Goal: Communication & Community: Ask a question

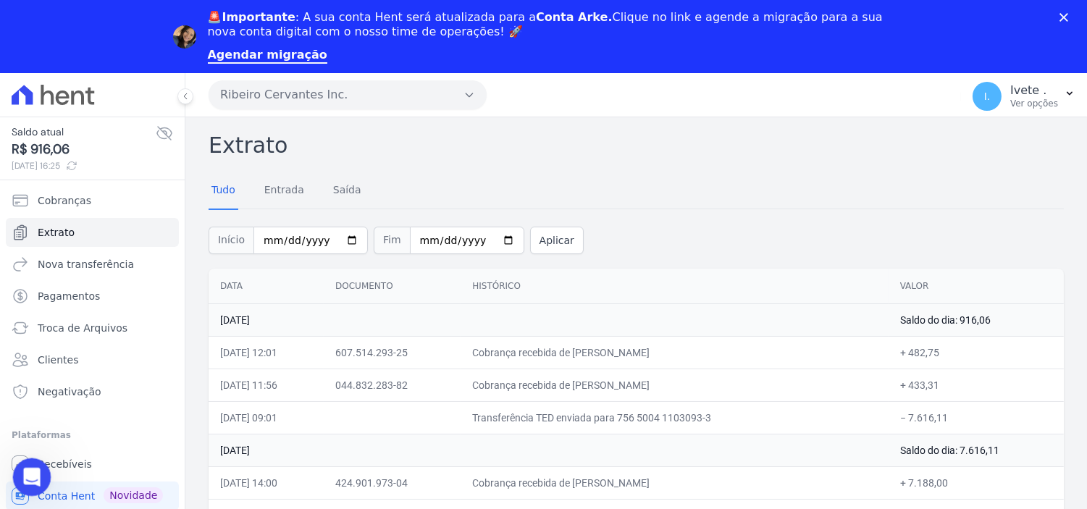
click at [28, 475] on icon "Abertura do Messenger da Intercom" at bounding box center [30, 476] width 24 height 24
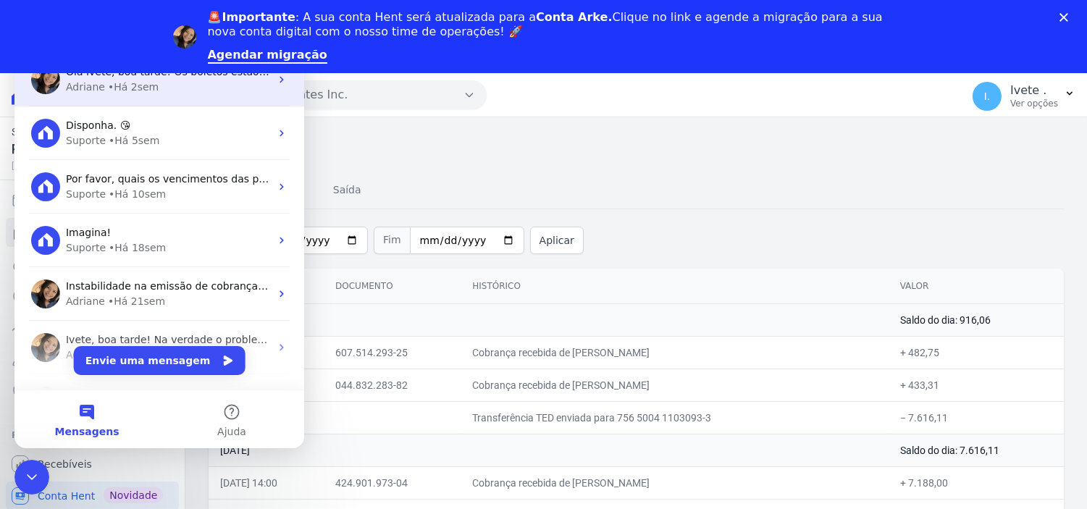
click at [102, 86] on div "Adriane • Há 2sem" at bounding box center [168, 87] width 204 height 15
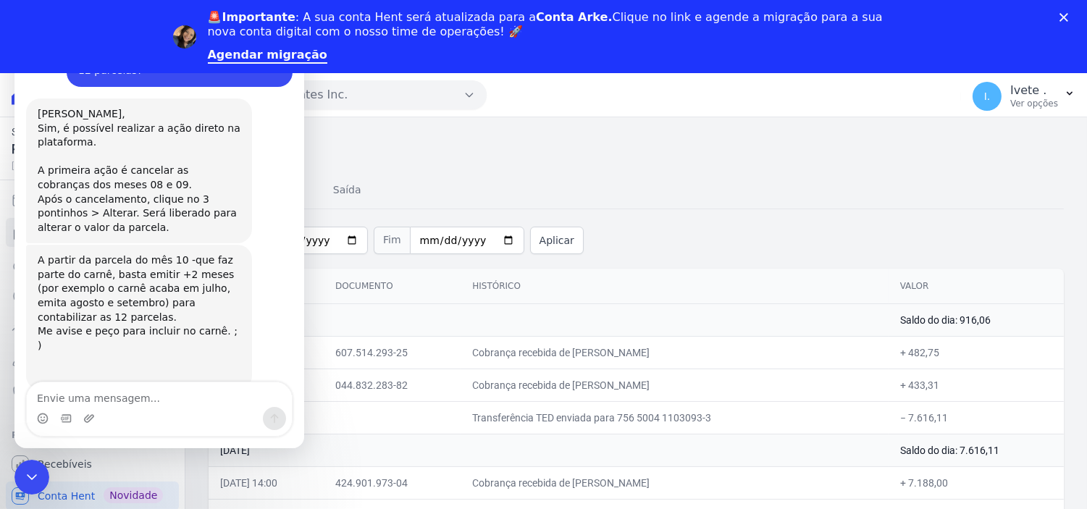
scroll to position [5369, 0]
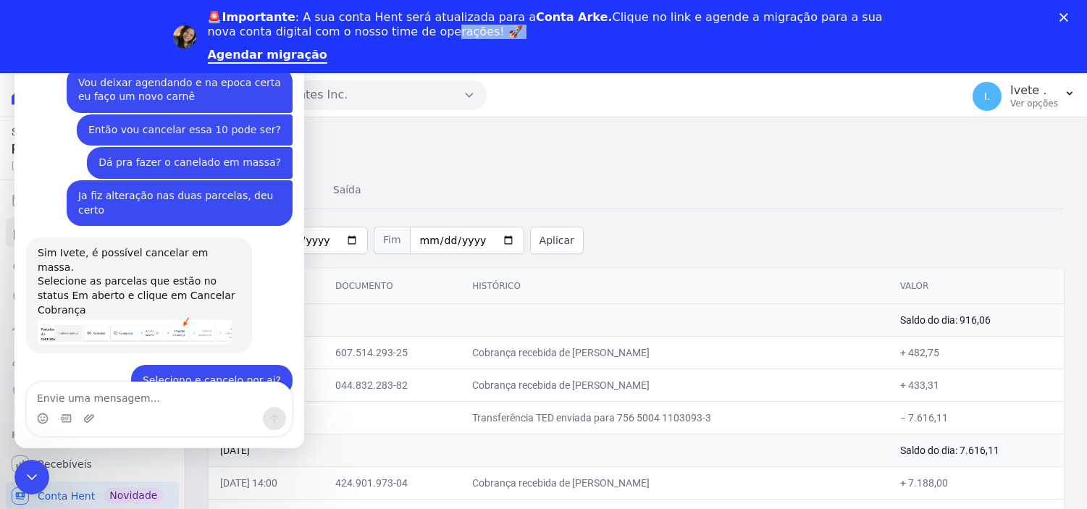
drag, startPoint x: 212, startPoint y: 52, endPoint x: 336, endPoint y: 52, distance: 124.6
click at [336, 52] on div "🚨Importante : A sua conta Hent será atualizada para a Conta Arke. Clique no lin…" at bounding box center [543, 37] width 1087 height 62
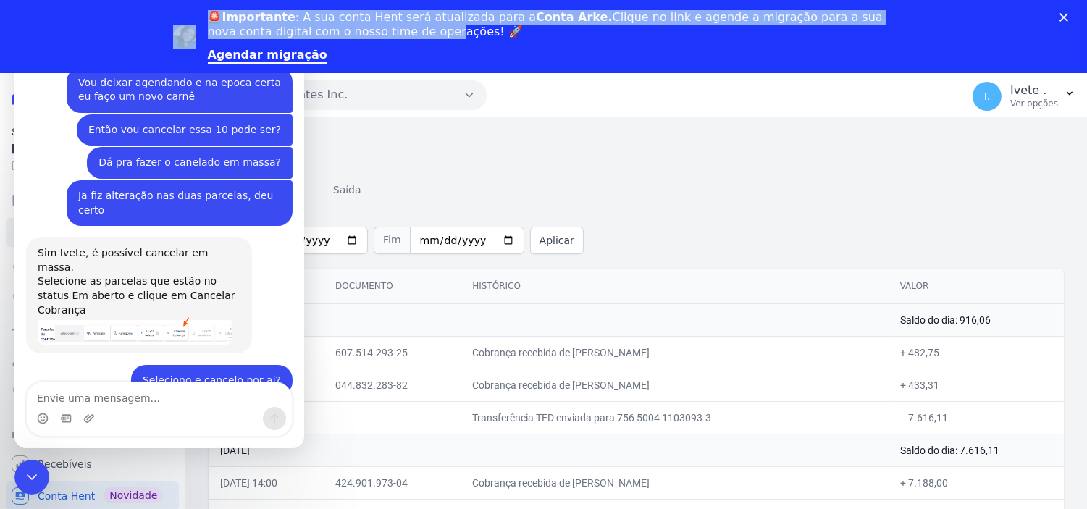
drag, startPoint x: 204, startPoint y: 51, endPoint x: 341, endPoint y: 51, distance: 136.9
click at [341, 51] on div "🚨Importante : A sua conta Hent será atualizada para a Conta Arke. Clique no lin…" at bounding box center [543, 37] width 1087 height 62
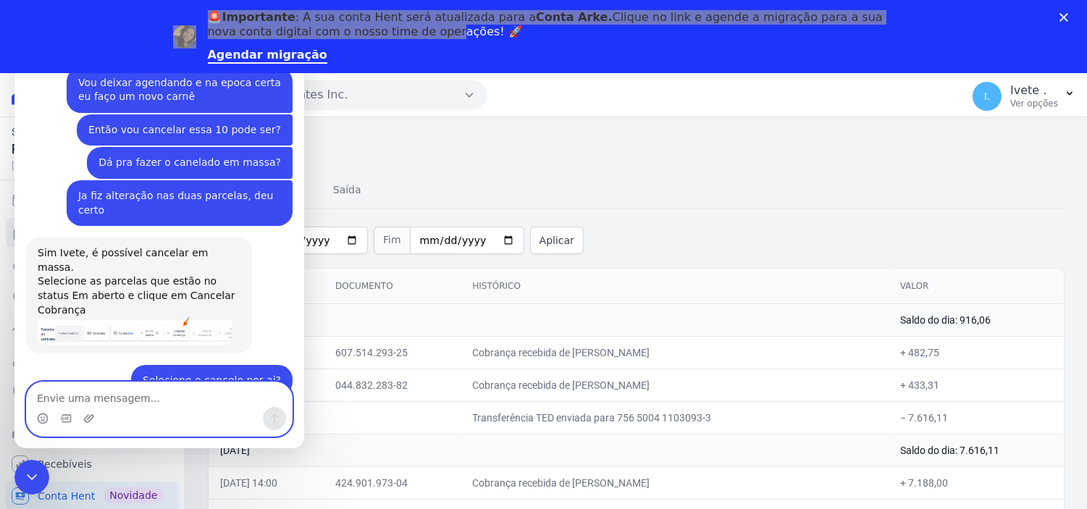
click at [72, 393] on textarea "Envie uma mensagem..." at bounding box center [159, 394] width 265 height 25
type textarea "A"
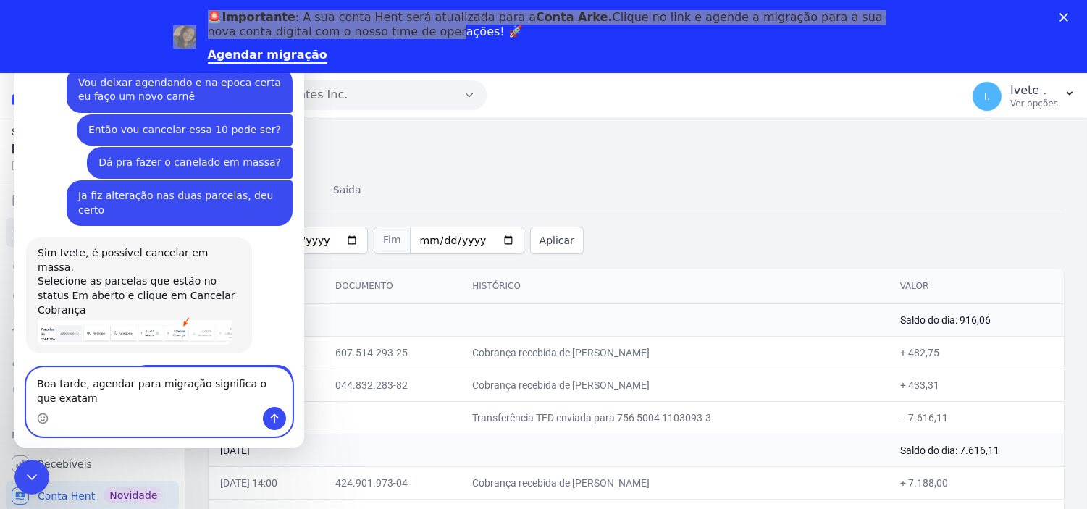
scroll to position [5383, 0]
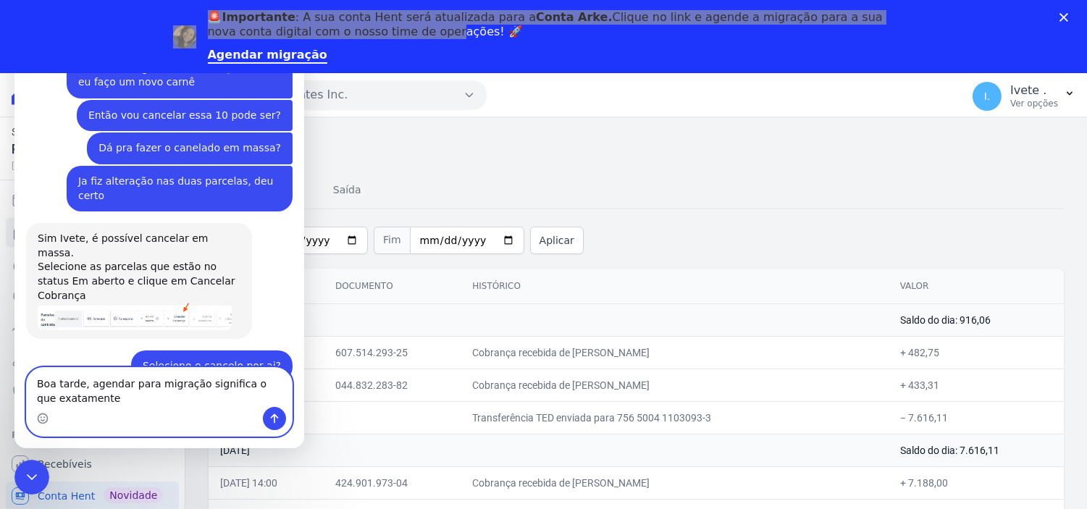
type textarea "Boa tarde, agendar para migração significa o que exatamente?"
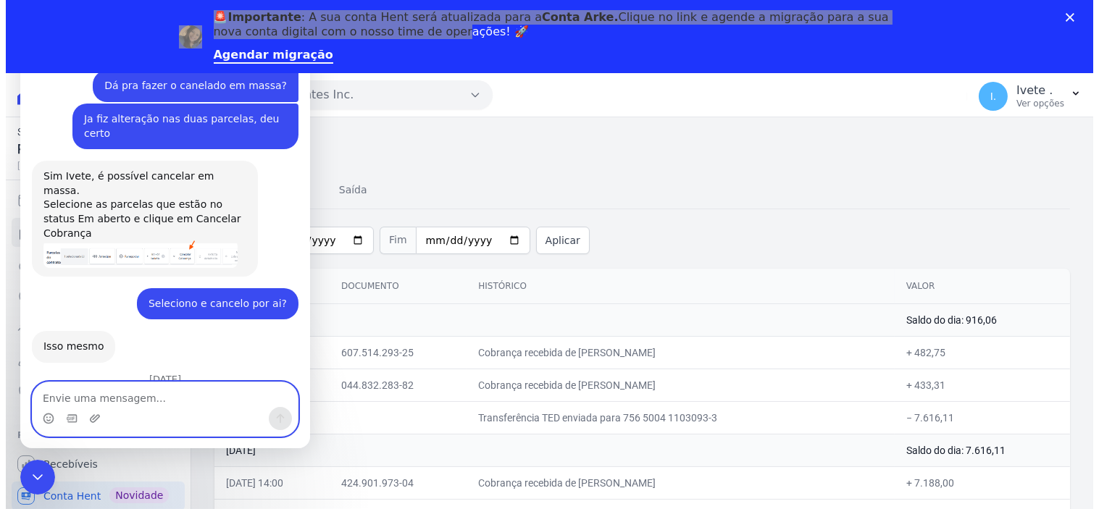
scroll to position [5445, 0]
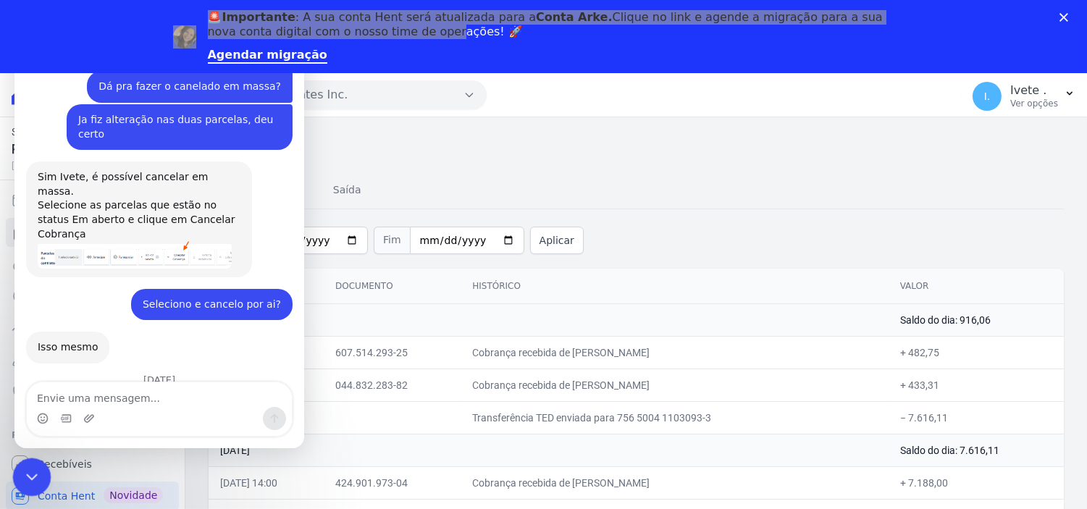
click html
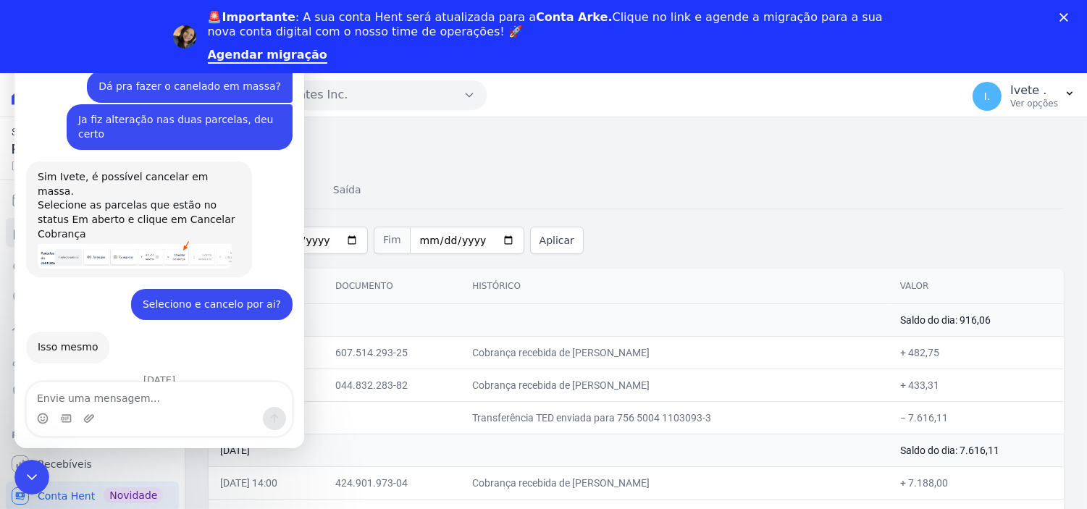
click at [1068, 14] on icon "Fechar" at bounding box center [1064, 17] width 9 height 9
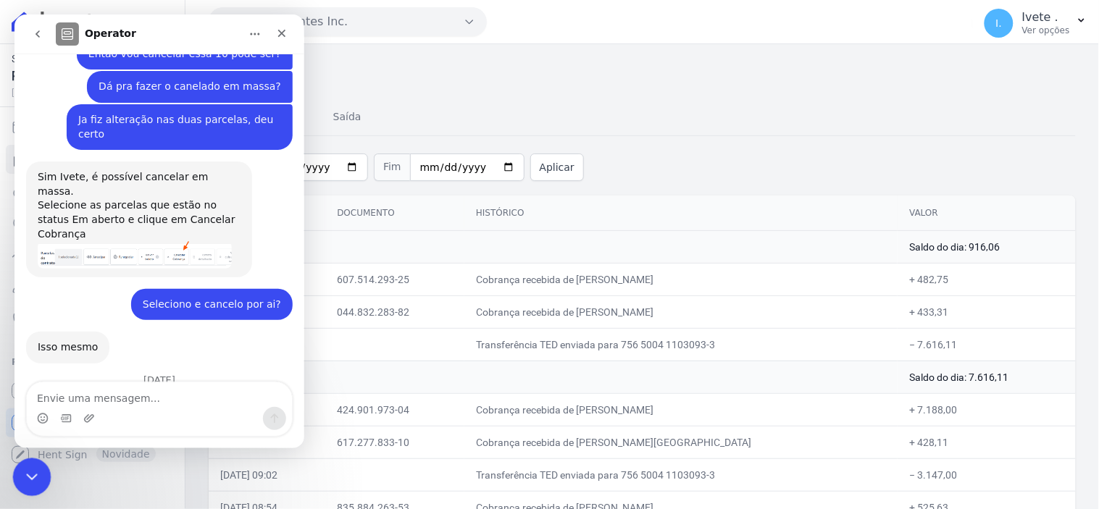
click at [33, 478] on icon "Encerramento do Messenger da Intercom" at bounding box center [29, 474] width 17 height 17
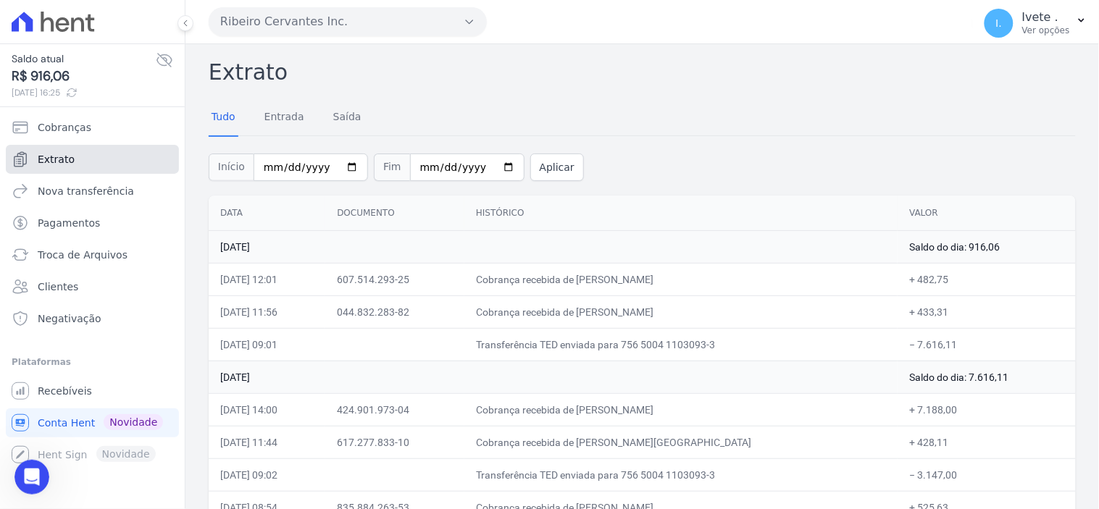
click at [75, 159] on link "Extrato" at bounding box center [92, 159] width 173 height 29
click at [35, 476] on icon "Open Intercom Messenger" at bounding box center [31, 477] width 17 height 19
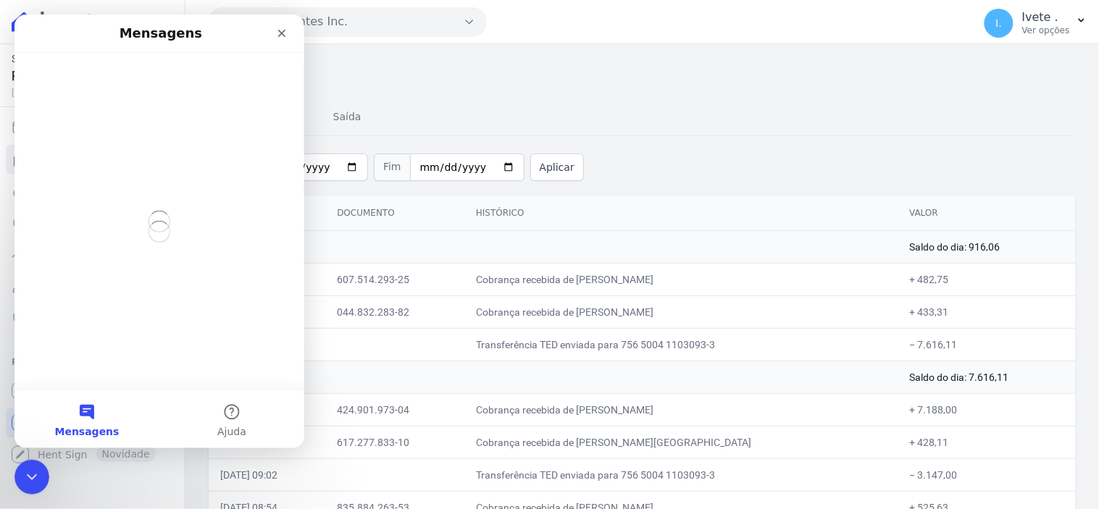
scroll to position [0, 0]
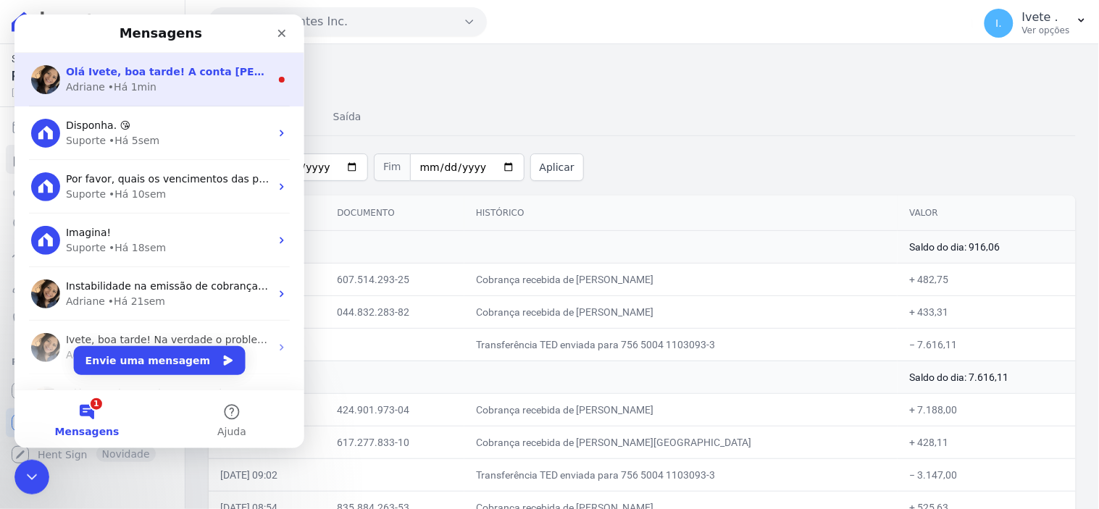
click at [172, 80] on div "Adriane • Há 1min" at bounding box center [167, 86] width 204 height 15
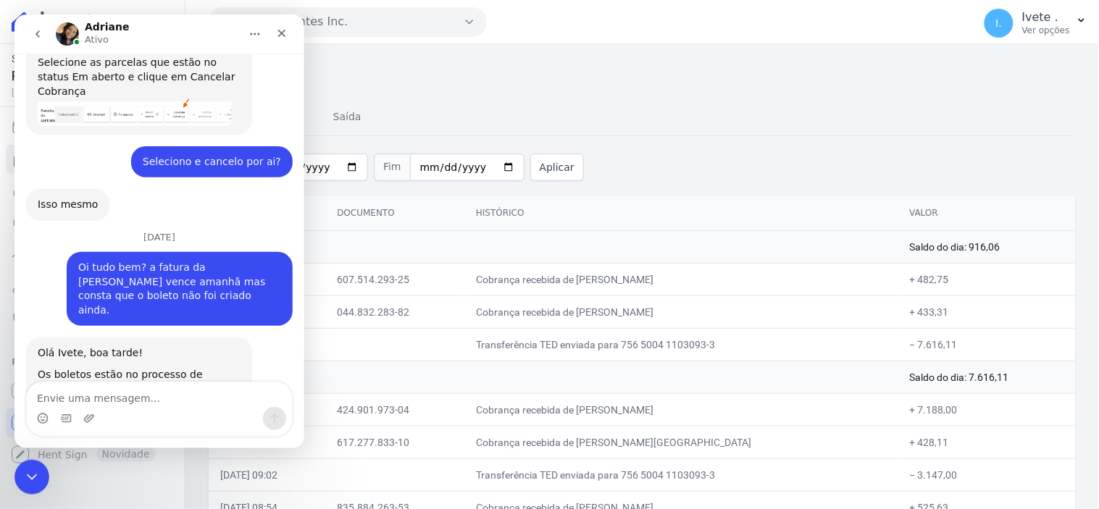
scroll to position [5591, 0]
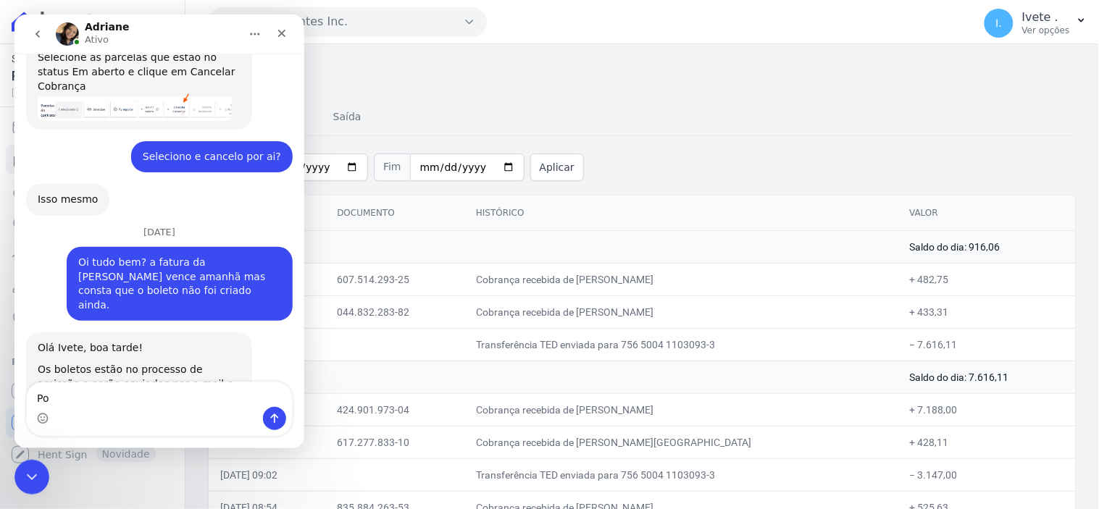
type textarea "P"
click at [141, 398] on textarea "Ele já recebeu essa nsg também" at bounding box center [158, 394] width 265 height 25
click at [190, 399] on textarea "Ele já recebeu essa msg também" at bounding box center [158, 394] width 265 height 25
type textarea "Ele já recebeu essa msg também?"
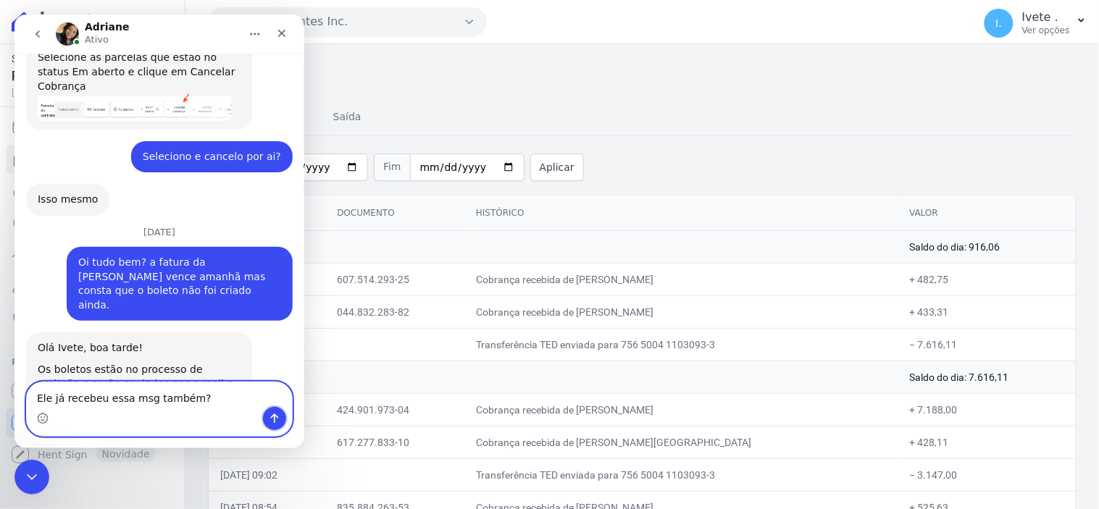
click at [275, 426] on button "Enviar uma mensagem" at bounding box center [273, 417] width 23 height 23
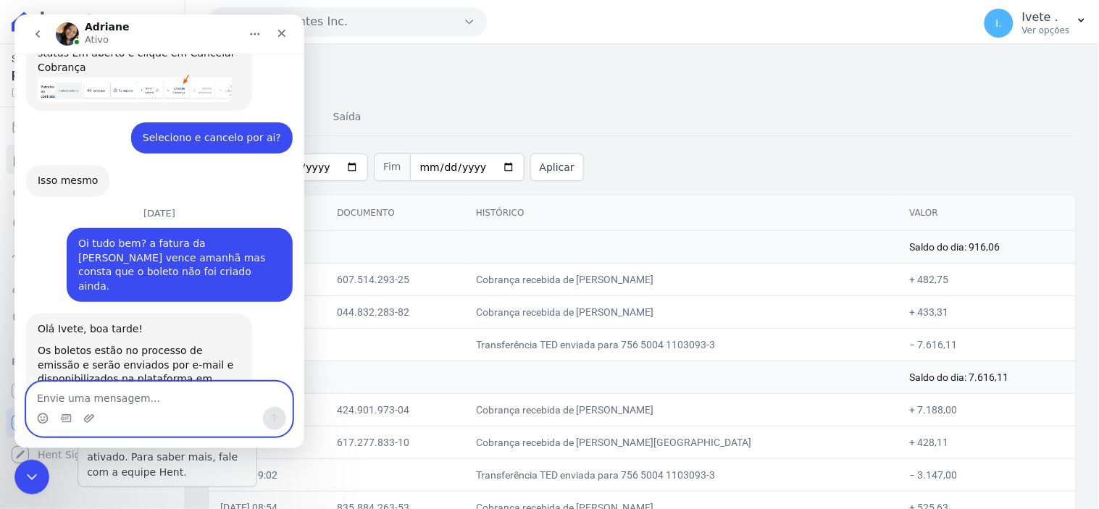
scroll to position [5609, 0]
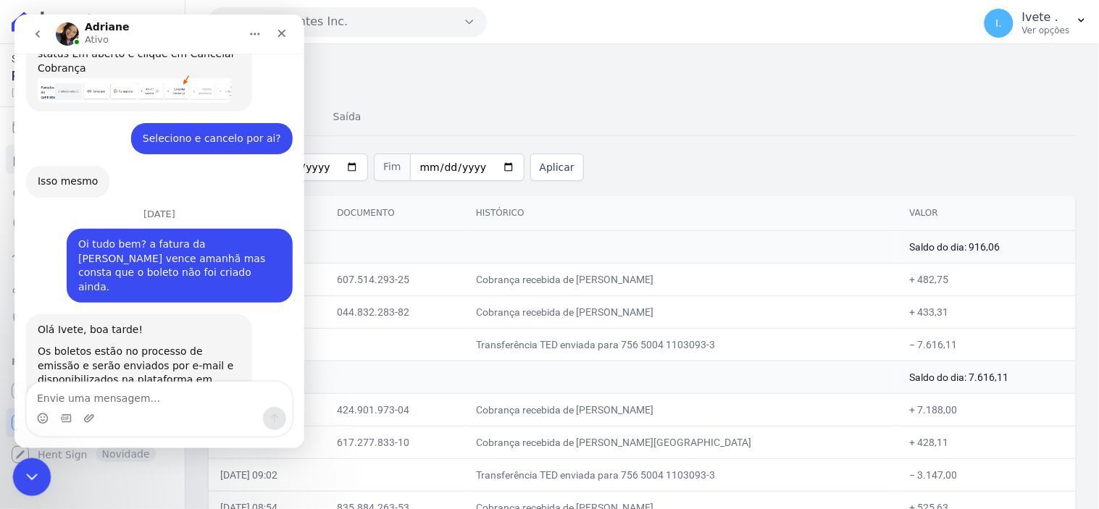
click at [26, 480] on icon "Encerramento do Messenger da Intercom" at bounding box center [29, 474] width 17 height 17
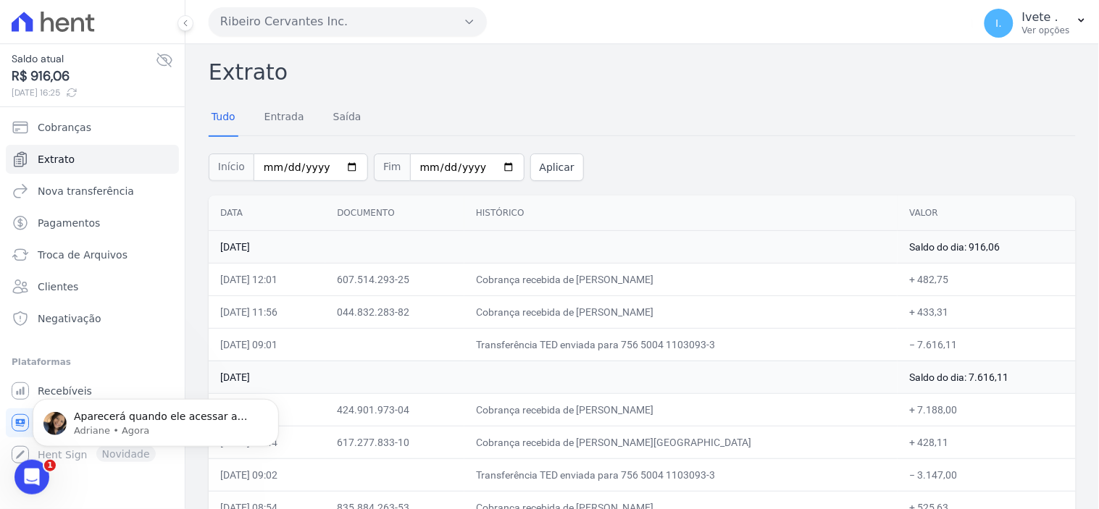
scroll to position [5667, 0]
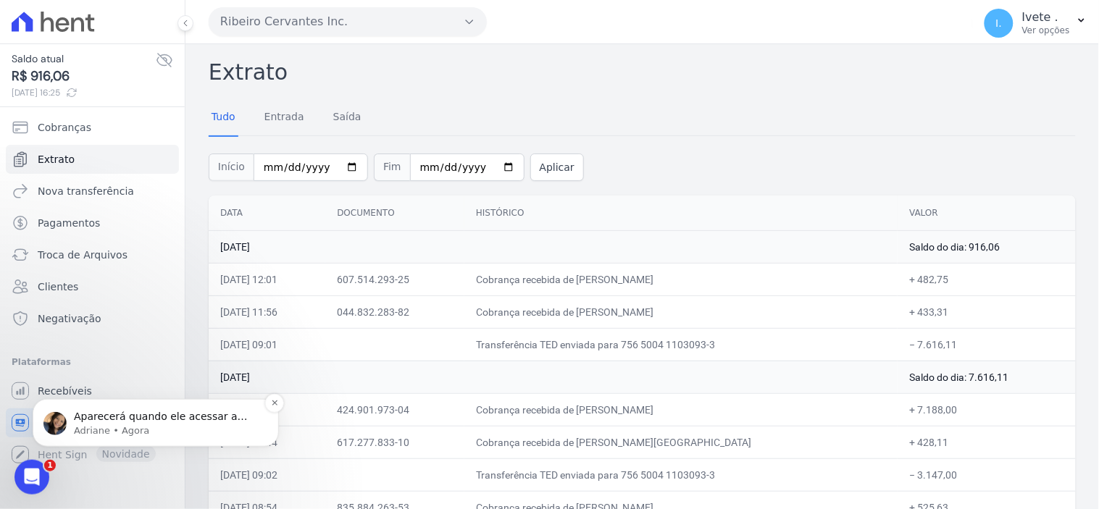
click at [136, 419] on p "Aparecerá quando ele acessar a plataforma. ; )" at bounding box center [167, 416] width 187 height 14
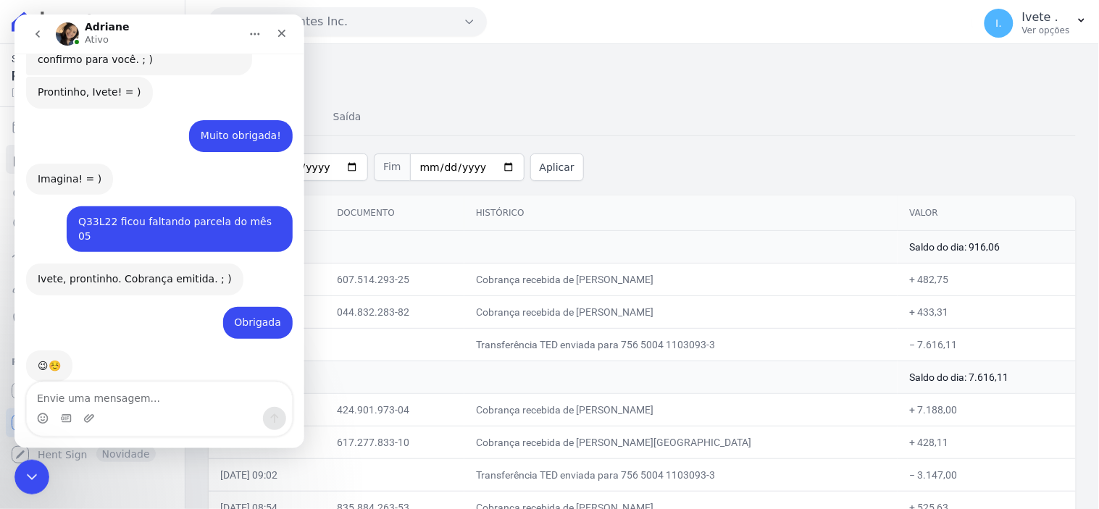
scroll to position [5691, 0]
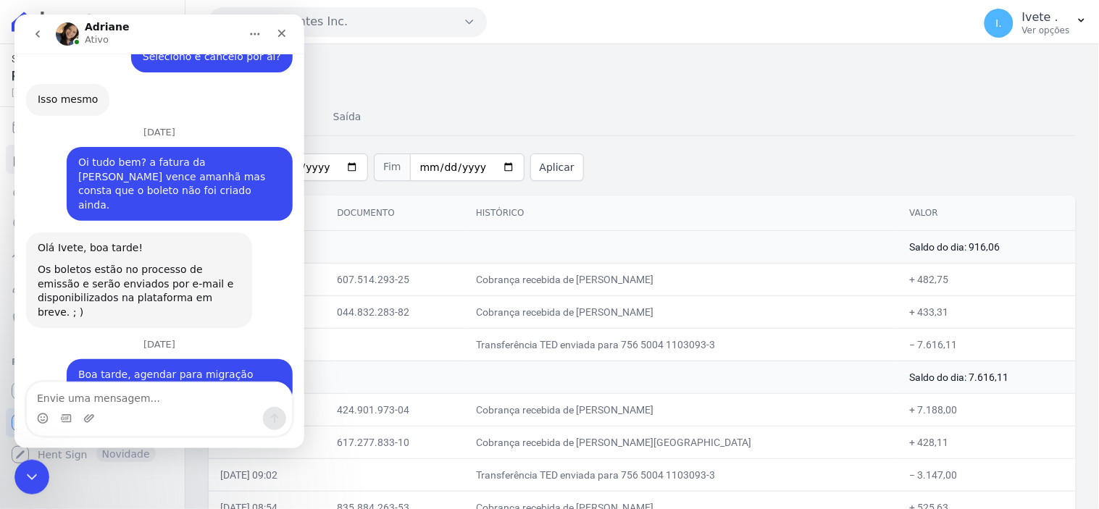
click at [67, 394] on textarea "Envie uma mensagem..." at bounding box center [158, 394] width 265 height 25
type textarea "S"
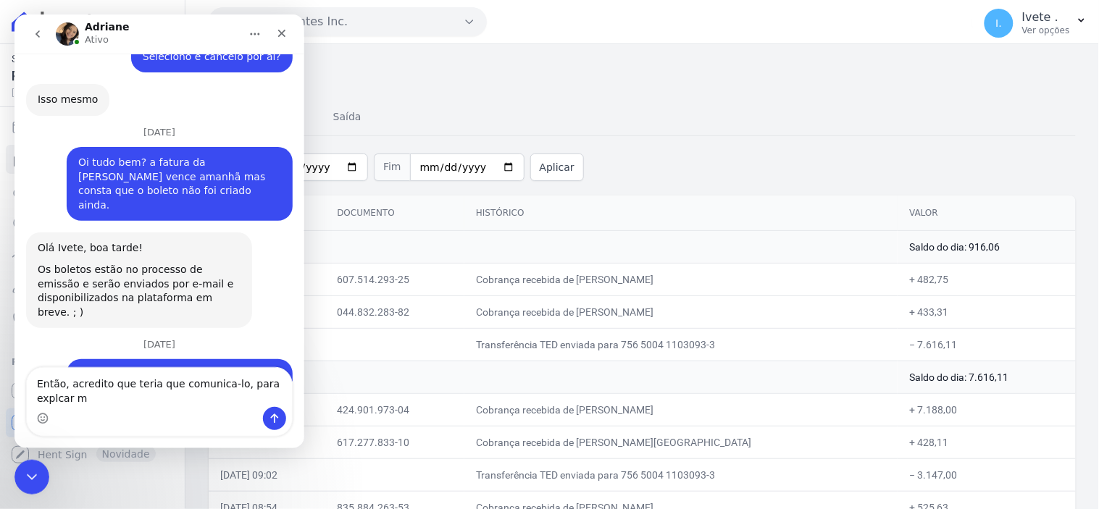
scroll to position [5706, 0]
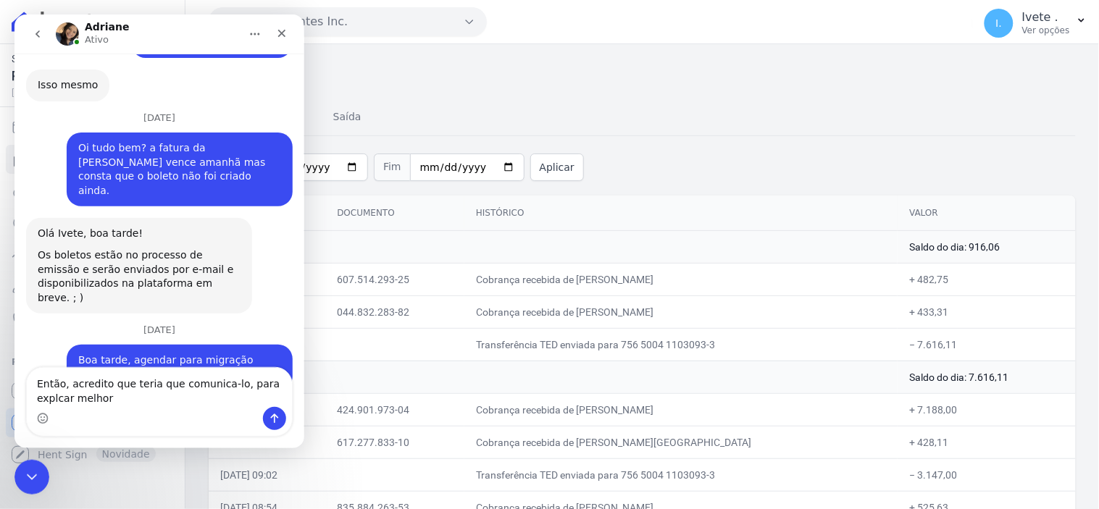
click at [270, 382] on textarea "Então, acredito que teria que comunica-lo, para explcar melhor" at bounding box center [158, 386] width 265 height 39
click at [108, 401] on textarea "Então, acredito que teria que comunica-lo, para explicar melhor" at bounding box center [158, 386] width 265 height 39
type textarea "Então, acredito que teria que comunica-lo, para explicar melhor."
click at [273, 416] on icon "Enviar uma mensagem" at bounding box center [274, 418] width 8 height 9
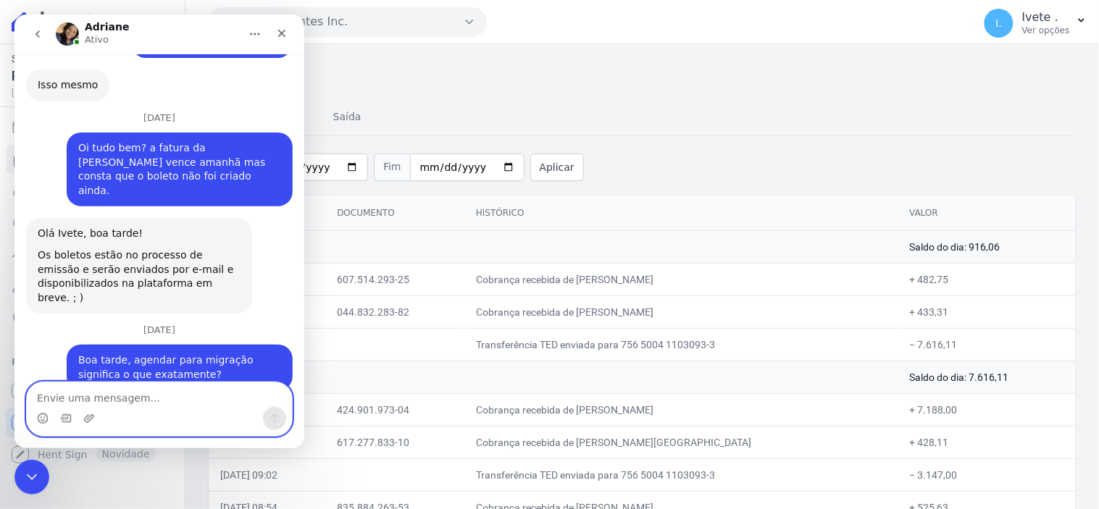
scroll to position [5725, 0]
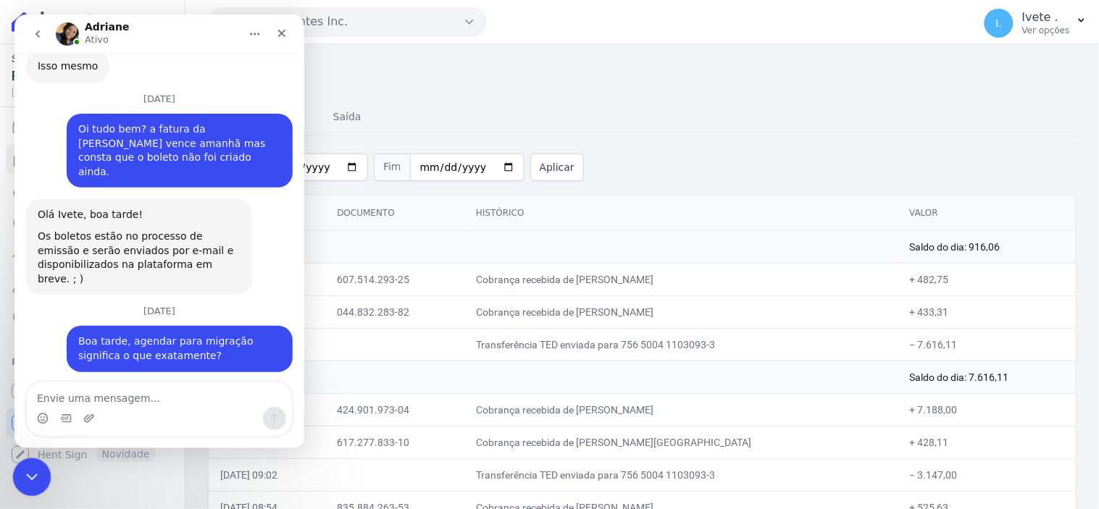
click at [29, 475] on icon "Encerramento do Messenger da Intercom" at bounding box center [29, 474] width 17 height 17
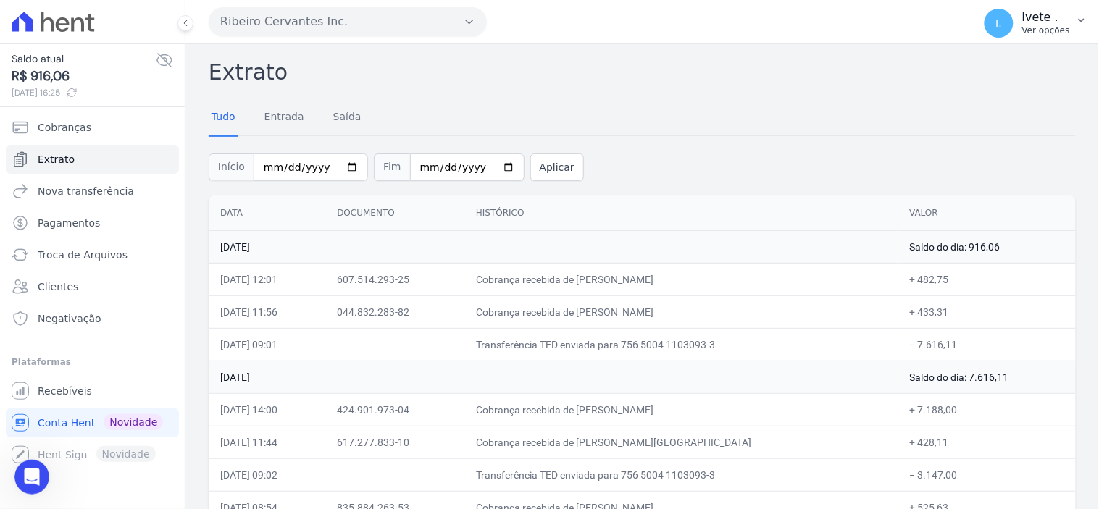
click at [1000, 20] on span "I." at bounding box center [998, 23] width 29 height 29
click at [985, 55] on link "Logout" at bounding box center [1005, 62] width 185 height 26
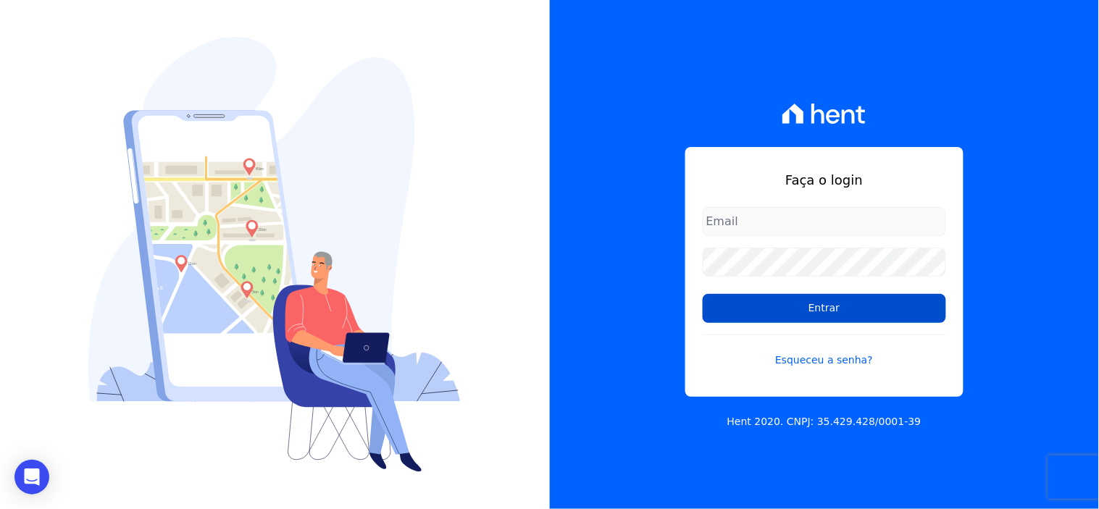
click at [826, 312] on input "Entrar" at bounding box center [824, 308] width 243 height 29
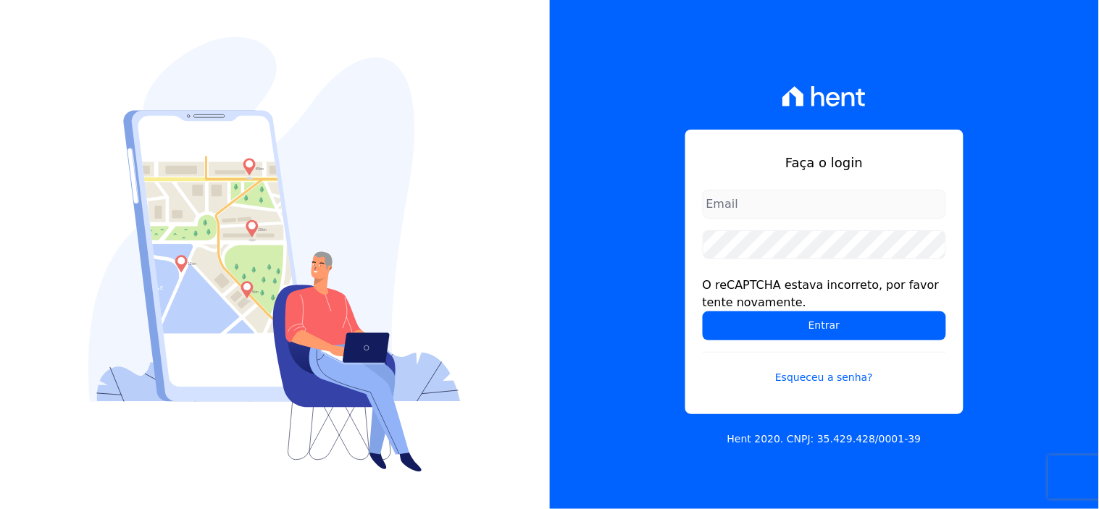
click at [770, 206] on input "email" at bounding box center [824, 204] width 243 height 29
type input "[EMAIL_ADDRESS][DOMAIN_NAME]"
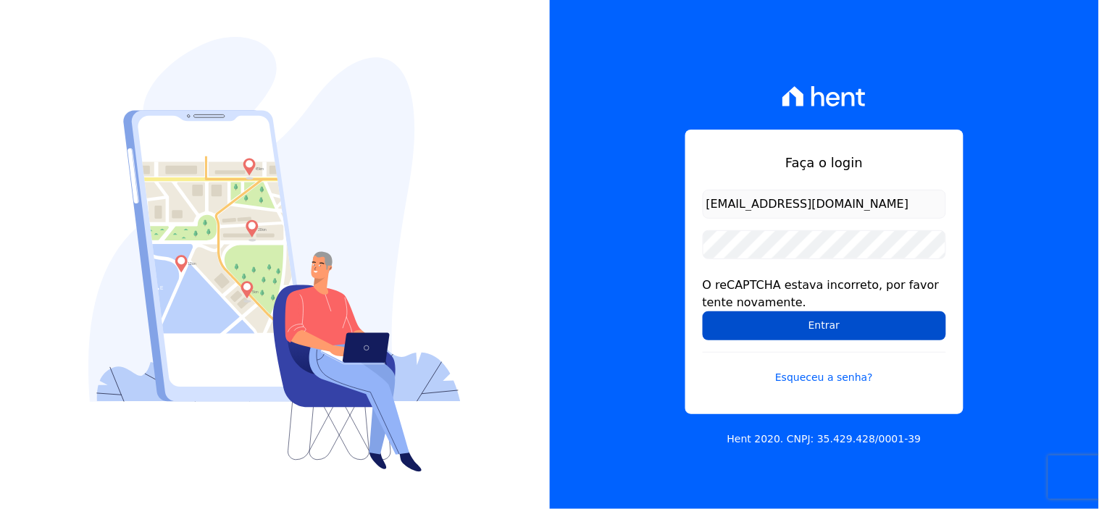
click at [853, 317] on input "Entrar" at bounding box center [824, 325] width 243 height 29
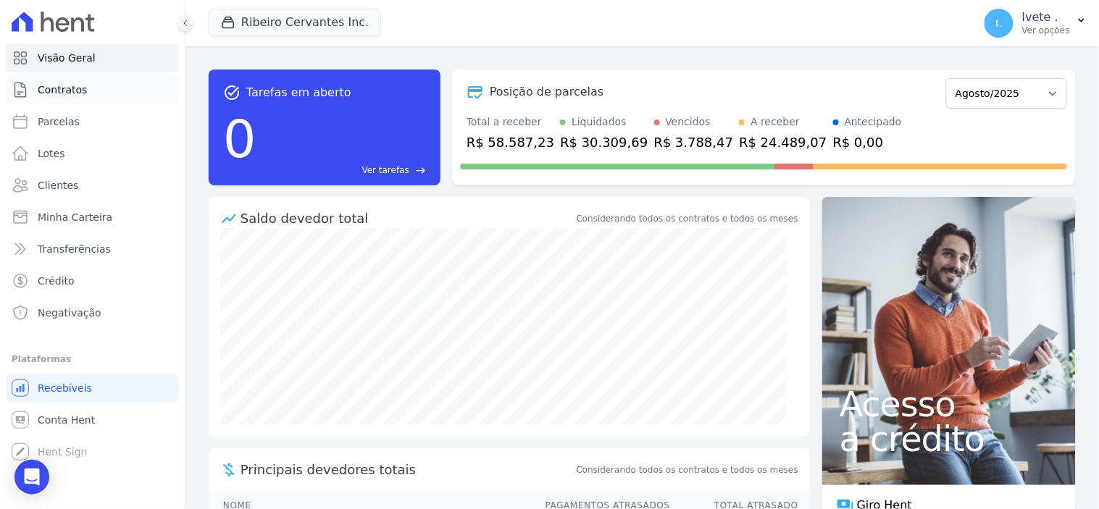
click at [53, 88] on span "Contratos" at bounding box center [62, 90] width 49 height 14
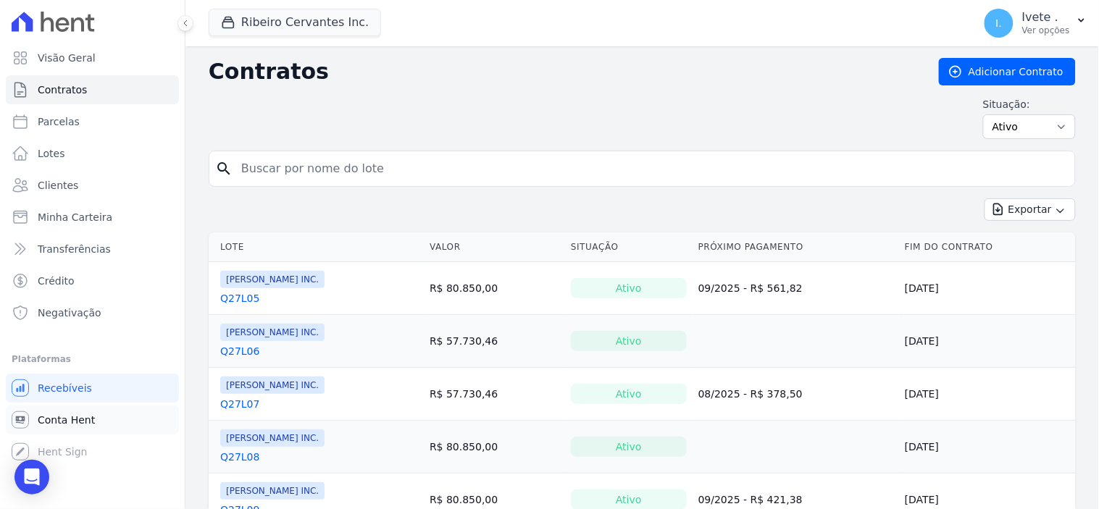
click at [67, 420] on span "Conta Hent" at bounding box center [66, 420] width 57 height 14
